Goal: Task Accomplishment & Management: Complete application form

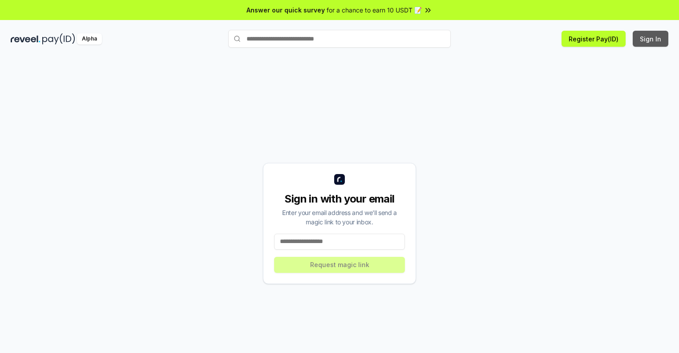
click at [651, 39] on button "Sign In" at bounding box center [651, 39] width 36 height 16
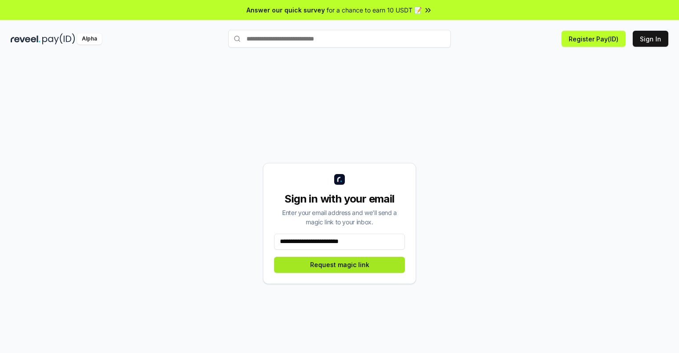
type input "**********"
click at [339, 264] on button "Request magic link" at bounding box center [339, 265] width 131 height 16
